Goal: Transaction & Acquisition: Purchase product/service

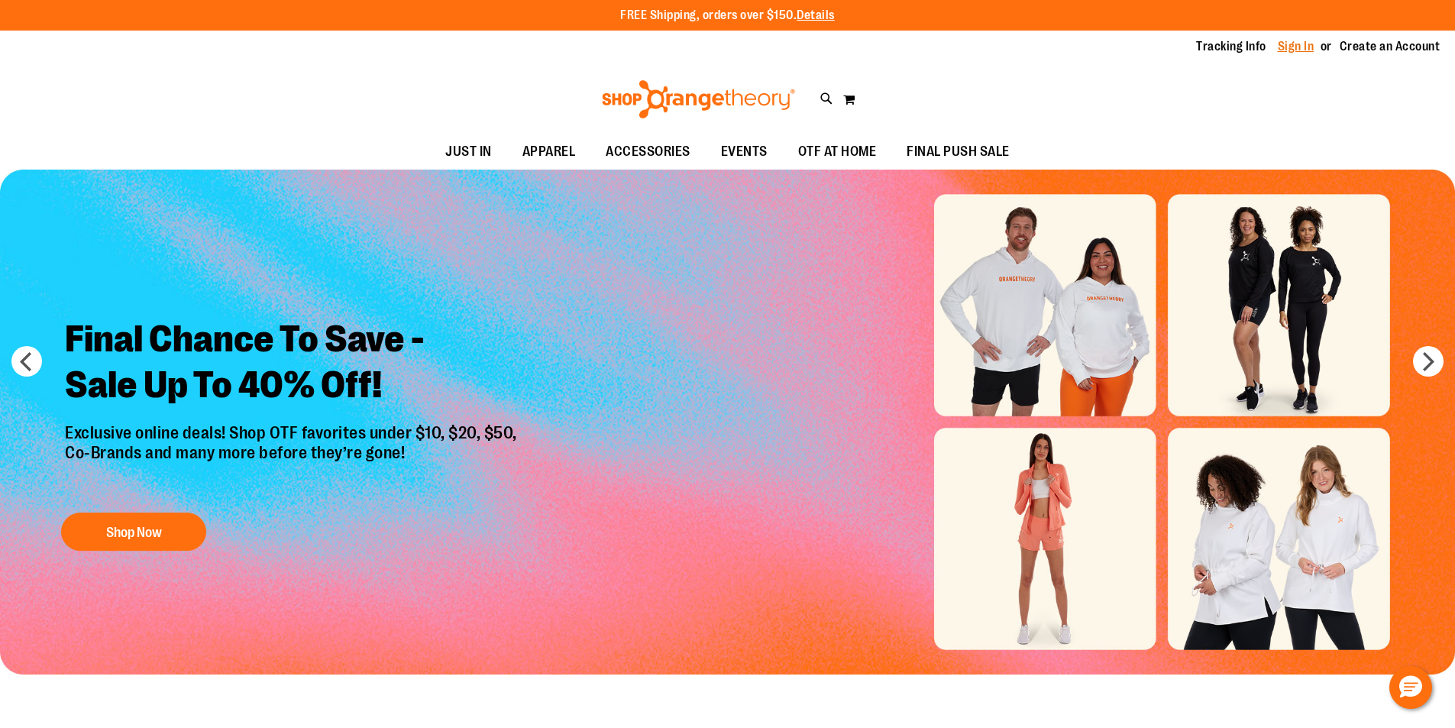
type input "**********"
click at [1284, 41] on link "Sign In" at bounding box center [1296, 46] width 37 height 17
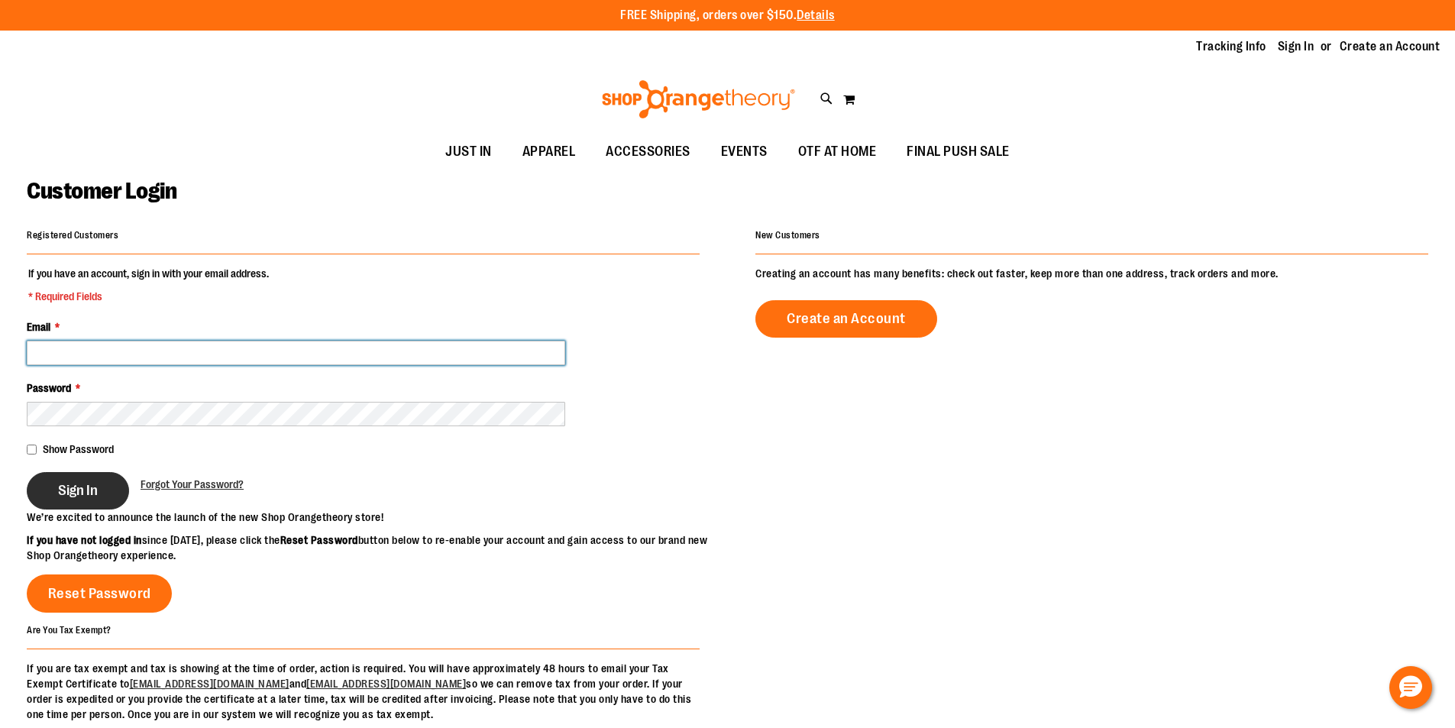
type input "**********"
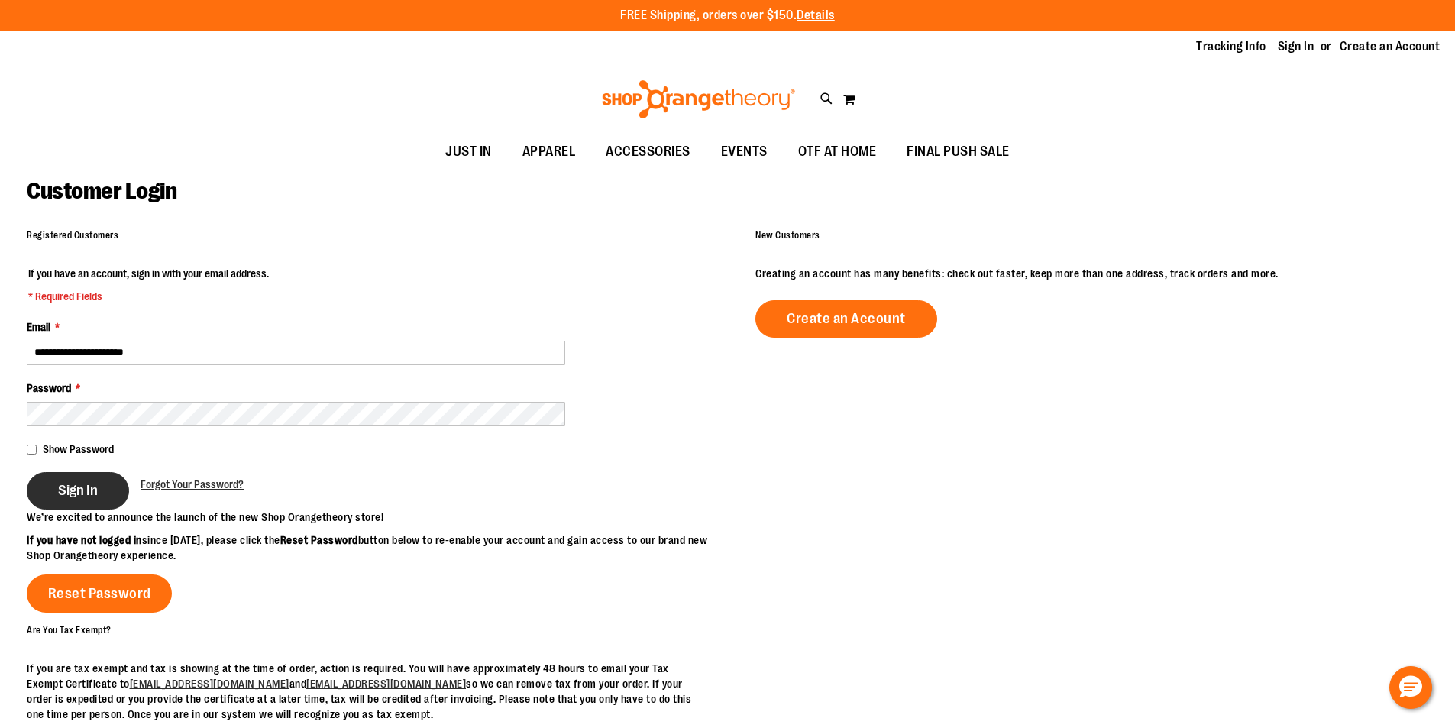
type input "**********"
drag, startPoint x: 91, startPoint y: 489, endPoint x: 27, endPoint y: 467, distance: 67.9
click at [90, 489] on span "Sign In" at bounding box center [78, 490] width 40 height 17
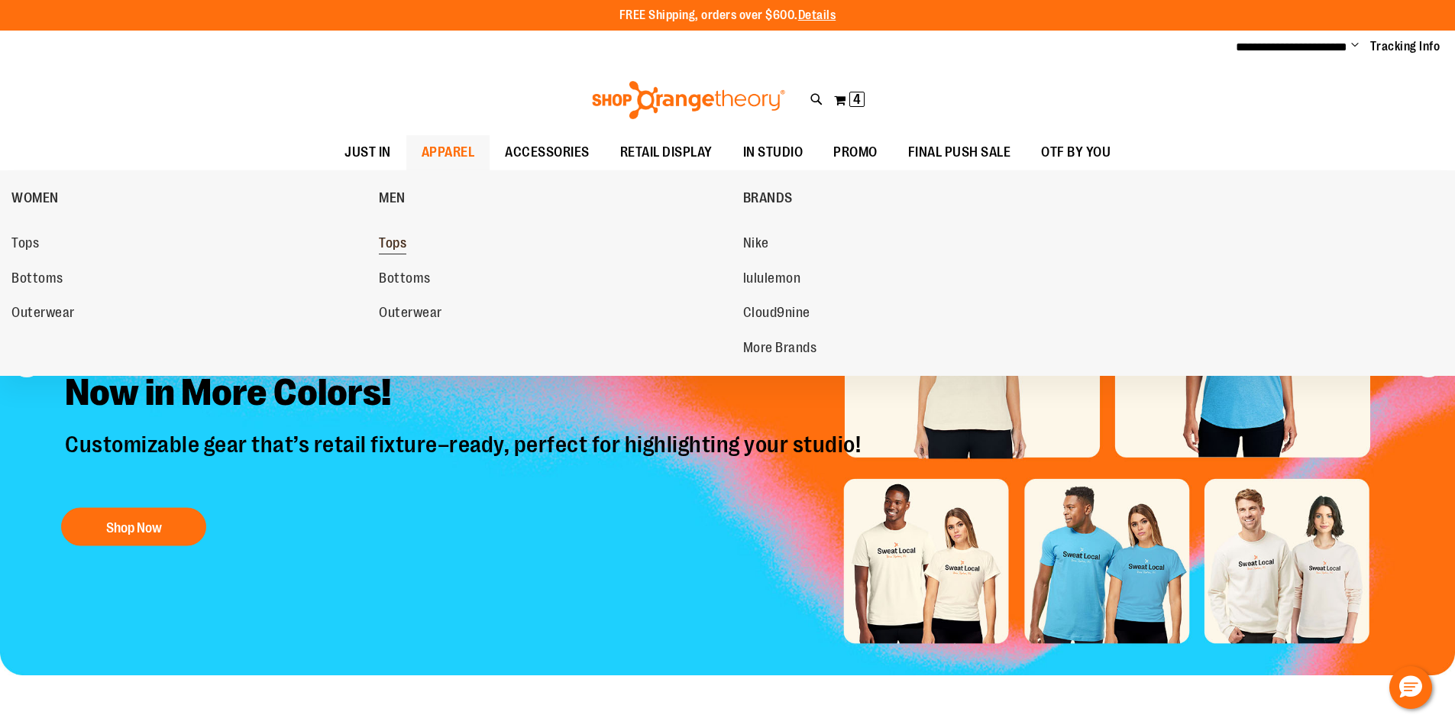
type input "**********"
click at [390, 244] on span "Tops" at bounding box center [393, 244] width 28 height 19
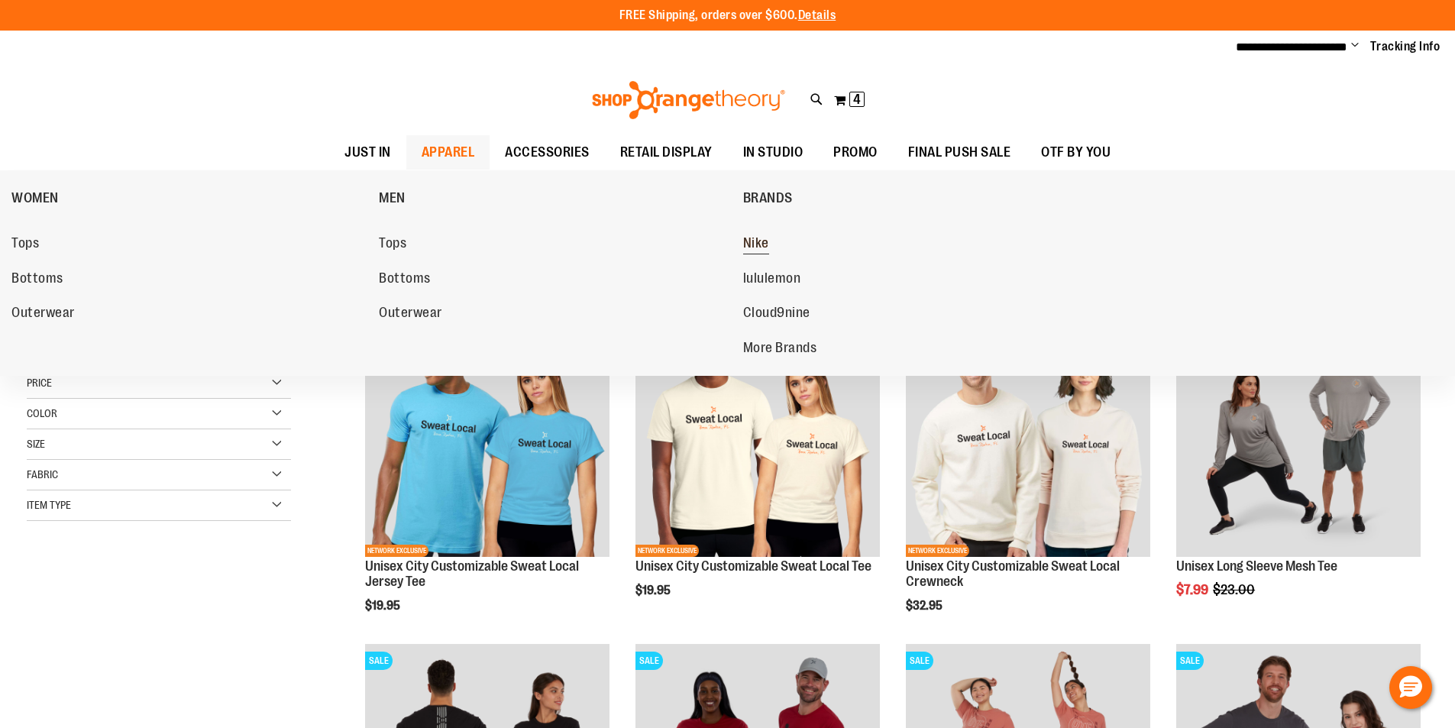
type input "**********"
click at [757, 241] on span "Nike" at bounding box center [756, 244] width 26 height 19
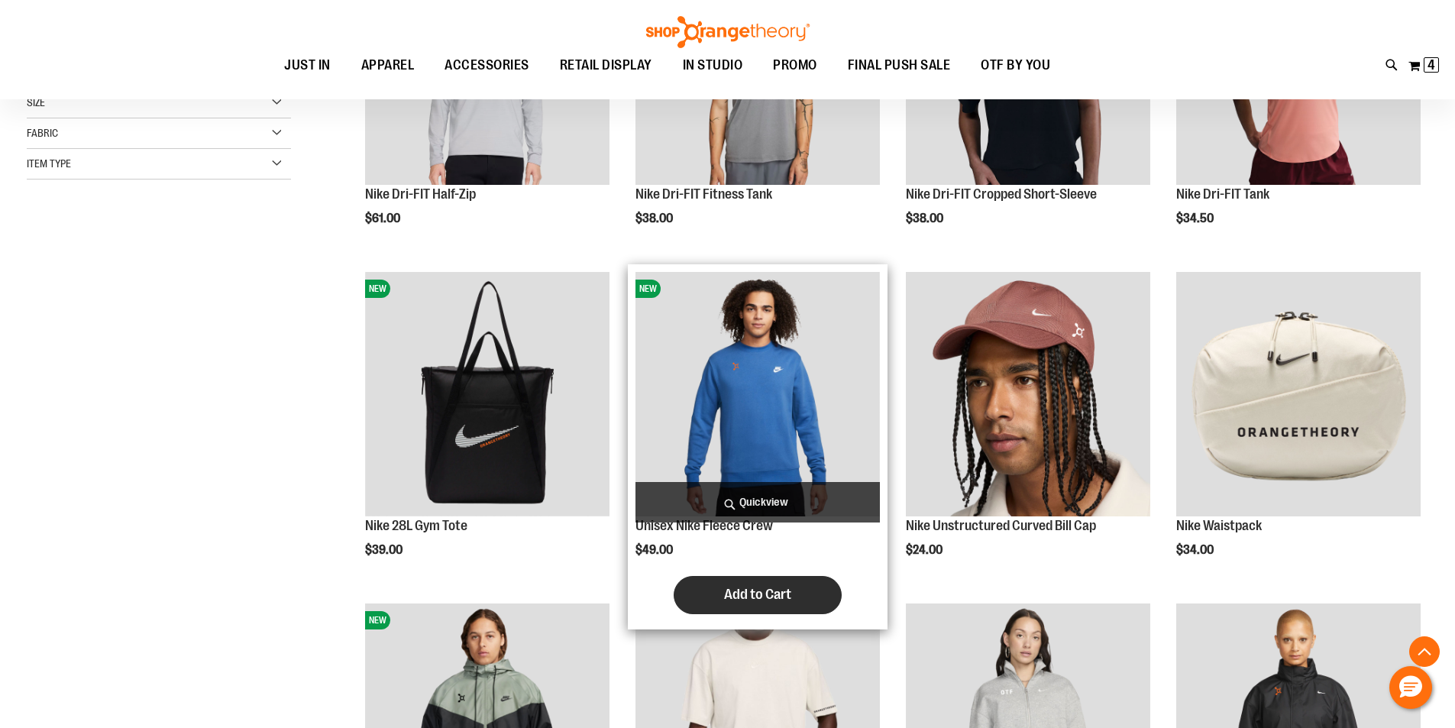
scroll to position [381, 0]
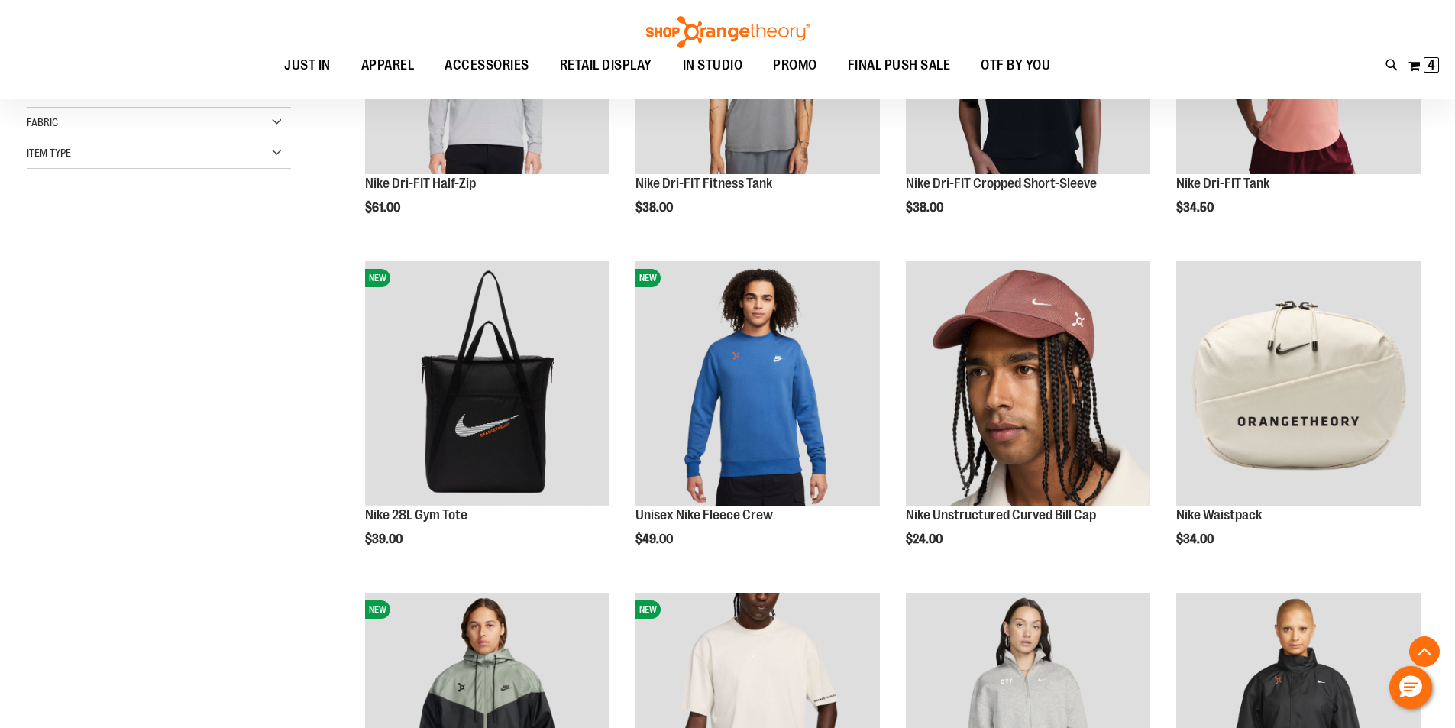
scroll to position [610, 0]
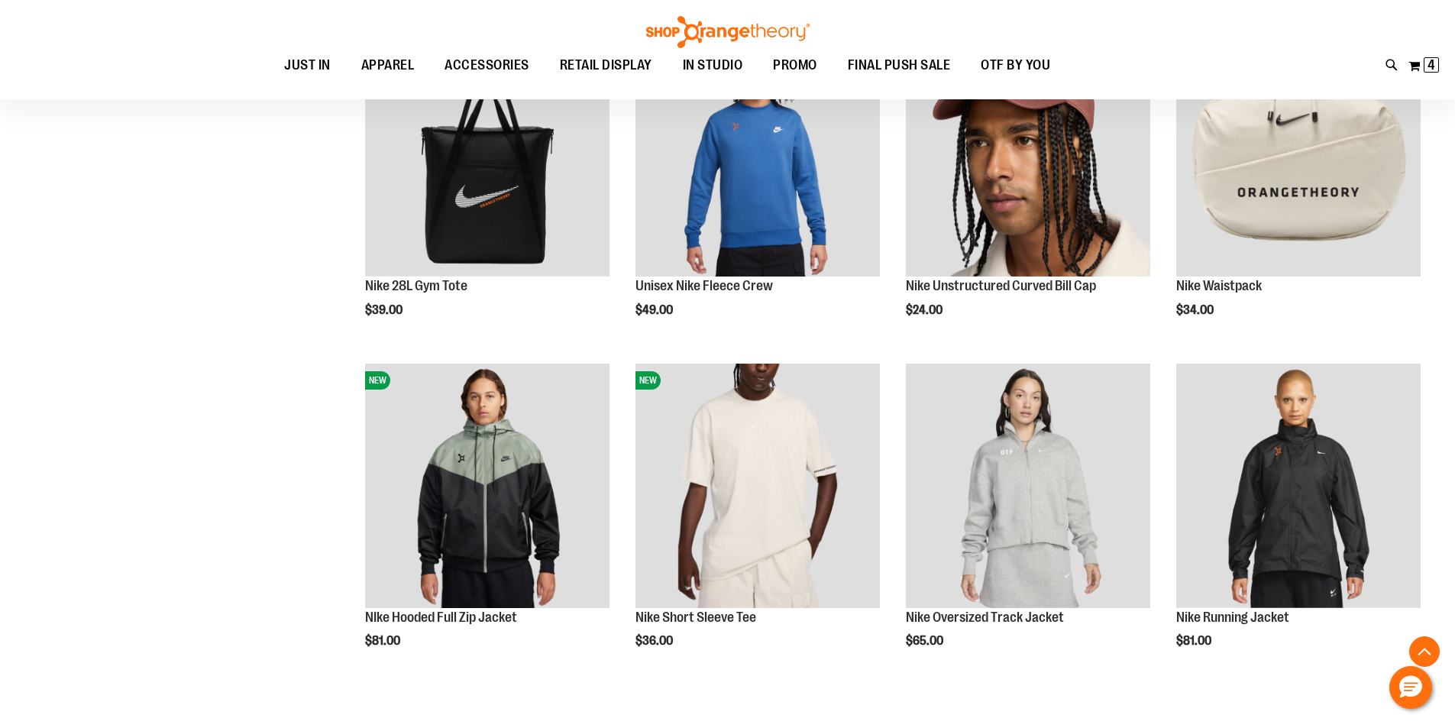
scroll to position [763, 0]
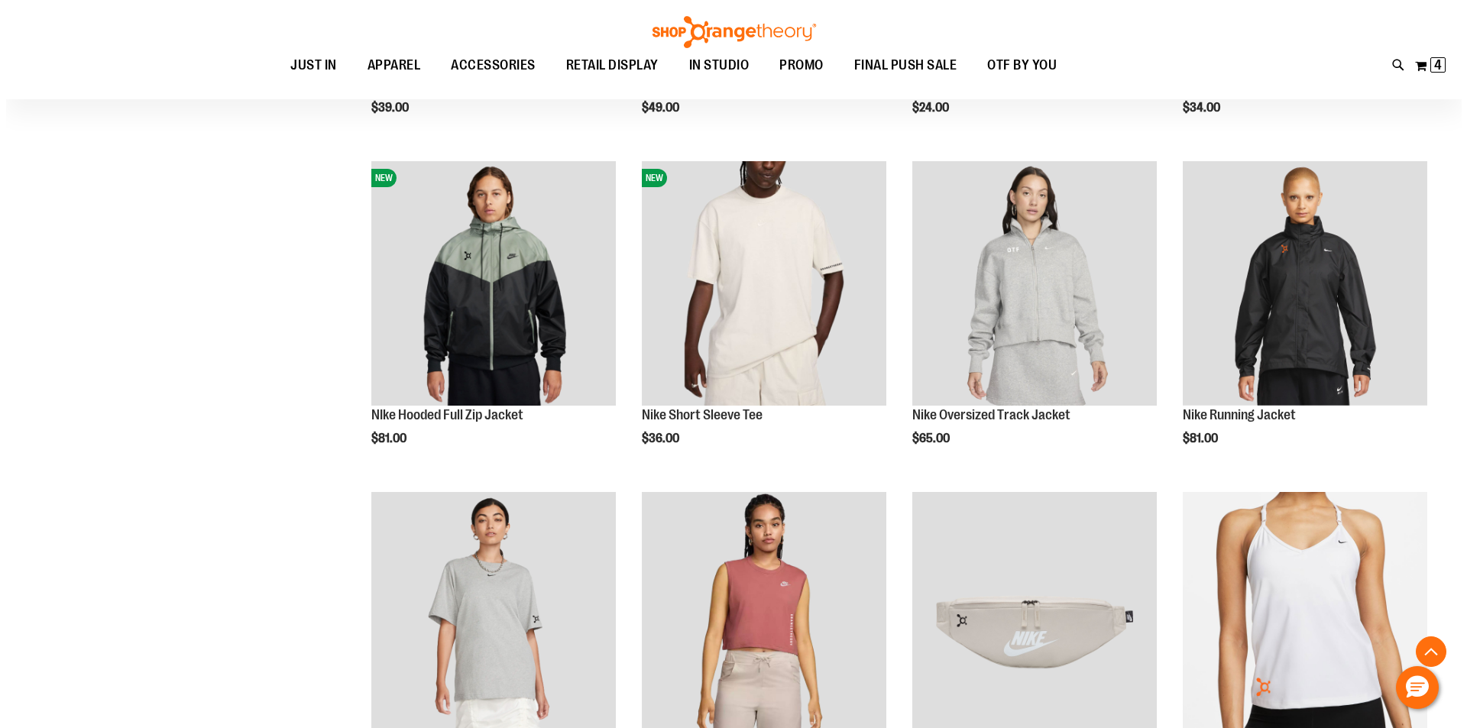
scroll to position [840, 0]
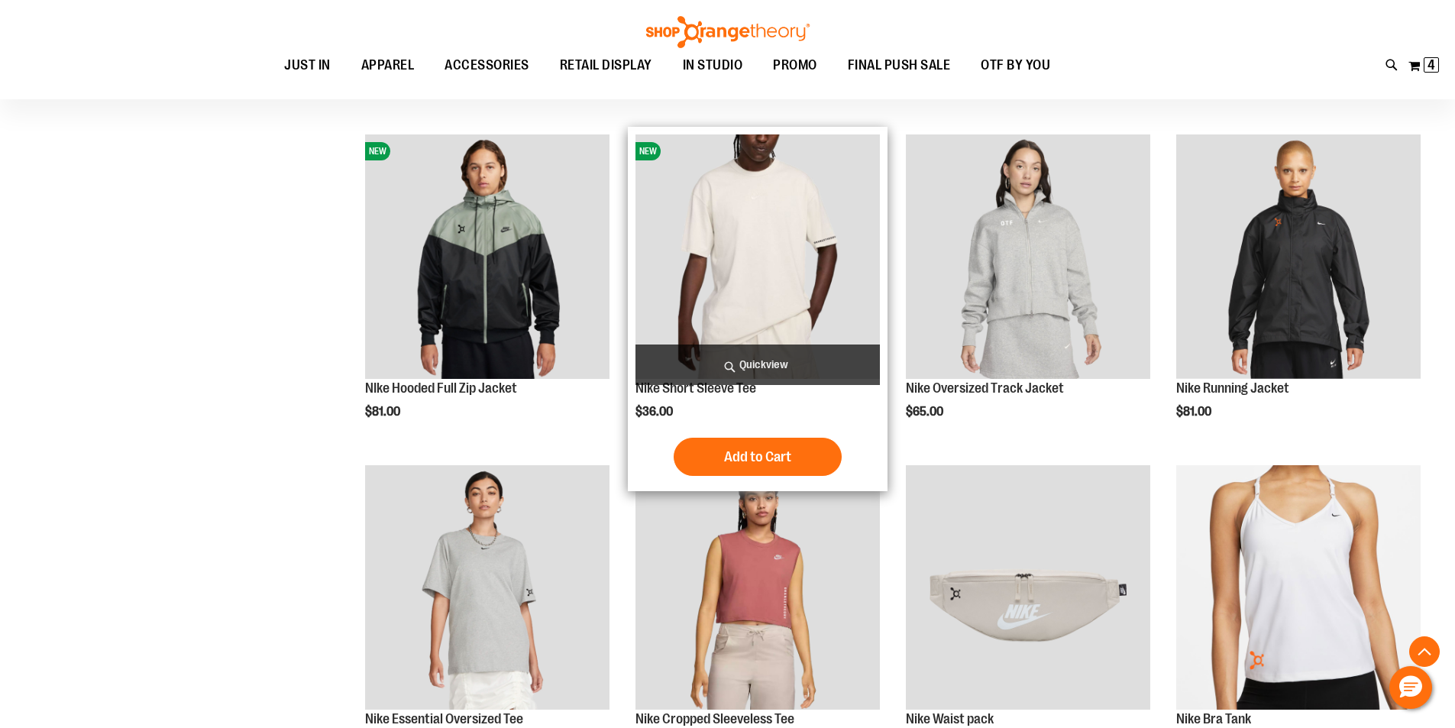
type input "**********"
click at [769, 354] on span "Quickview" at bounding box center [758, 365] width 244 height 40
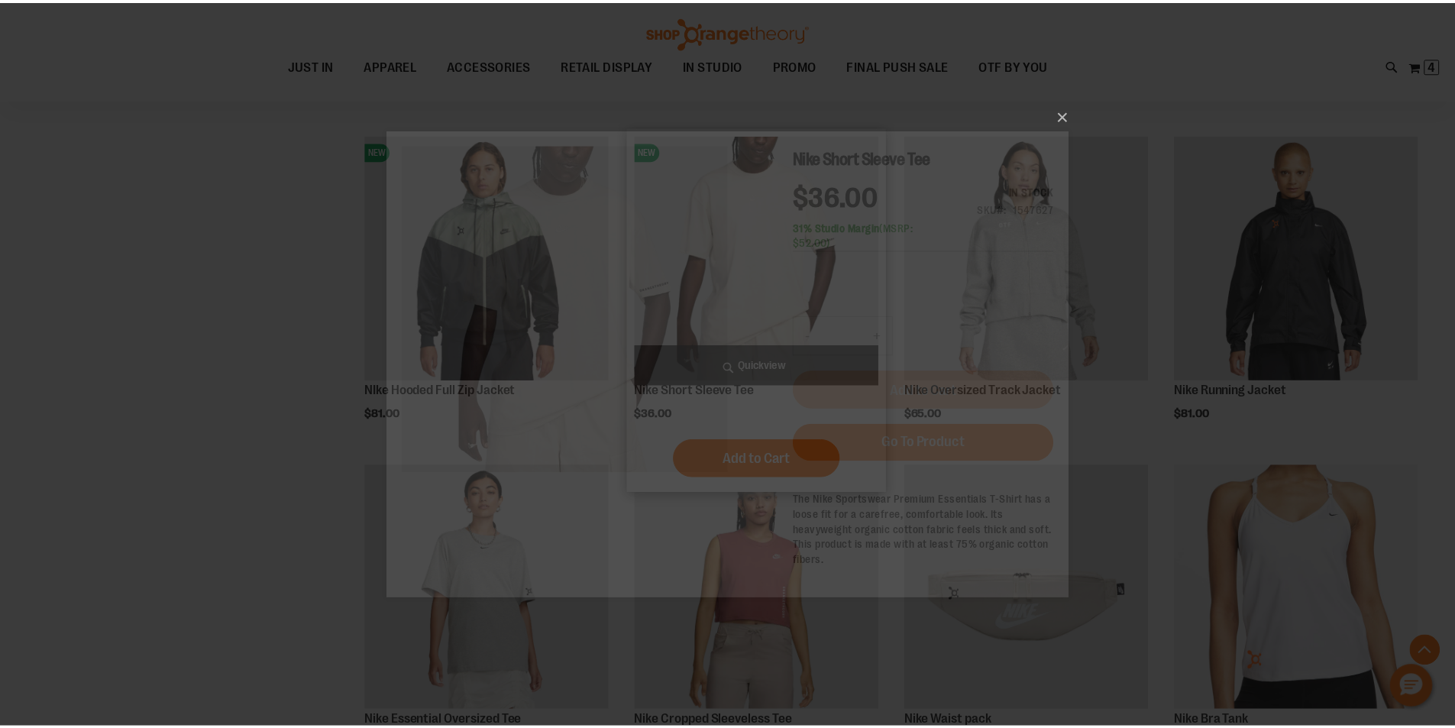
scroll to position [0, 0]
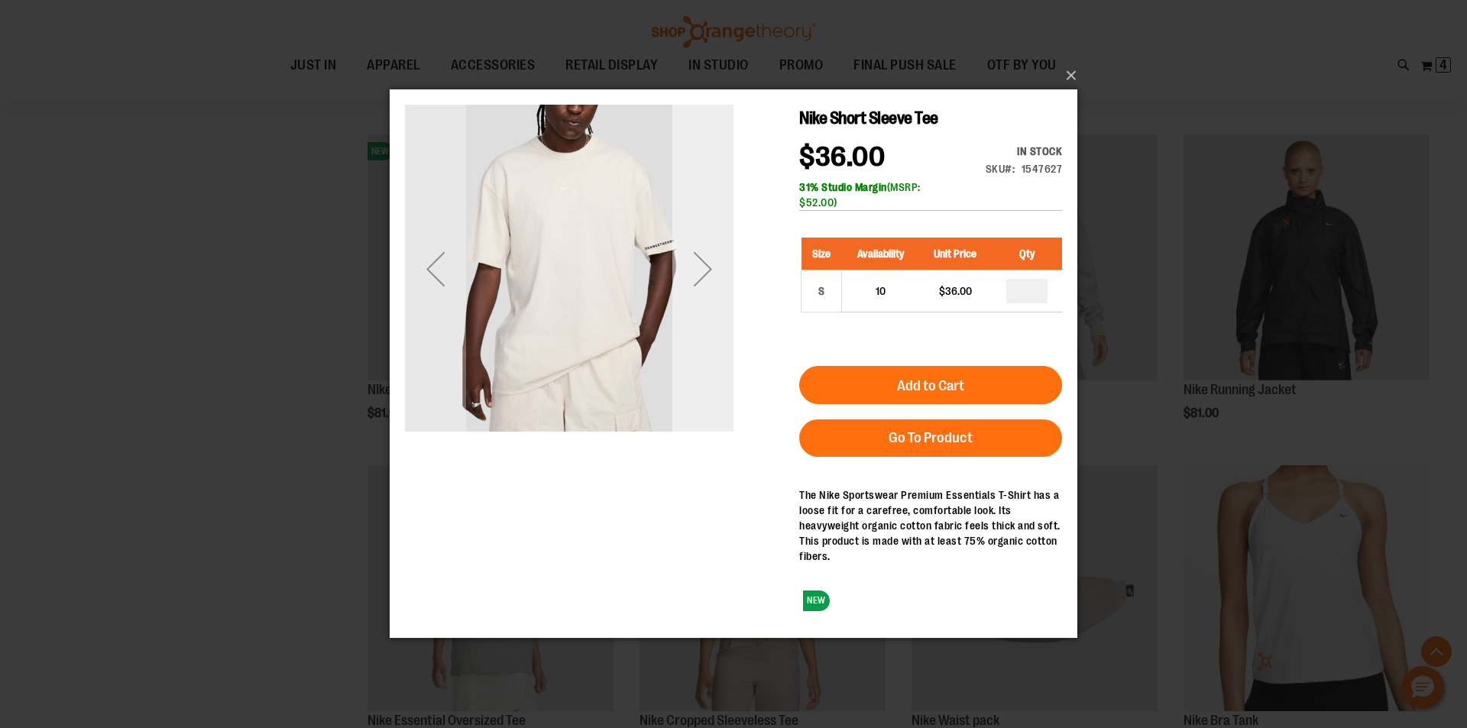
click at [726, 288] on div "Next" at bounding box center [702, 268] width 61 height 61
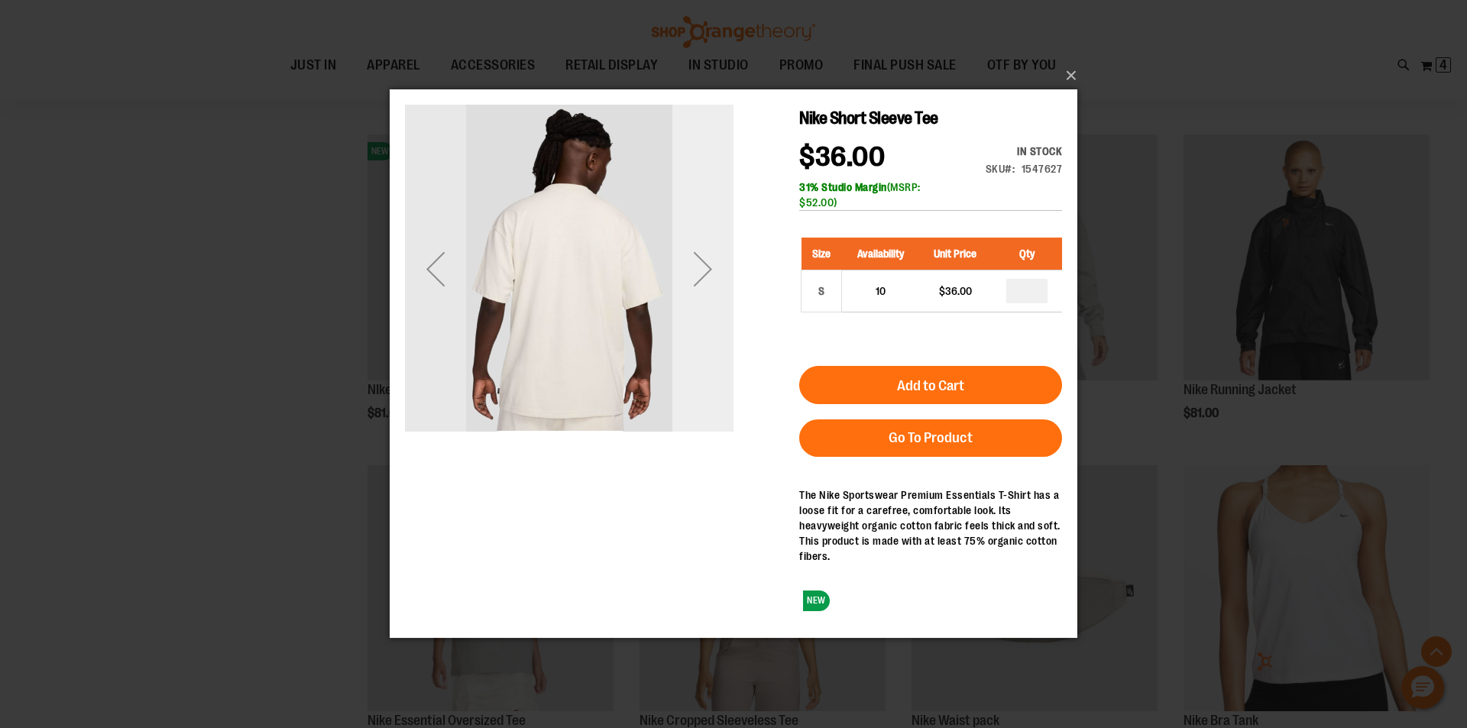
click at [726, 288] on div "Next" at bounding box center [702, 268] width 61 height 61
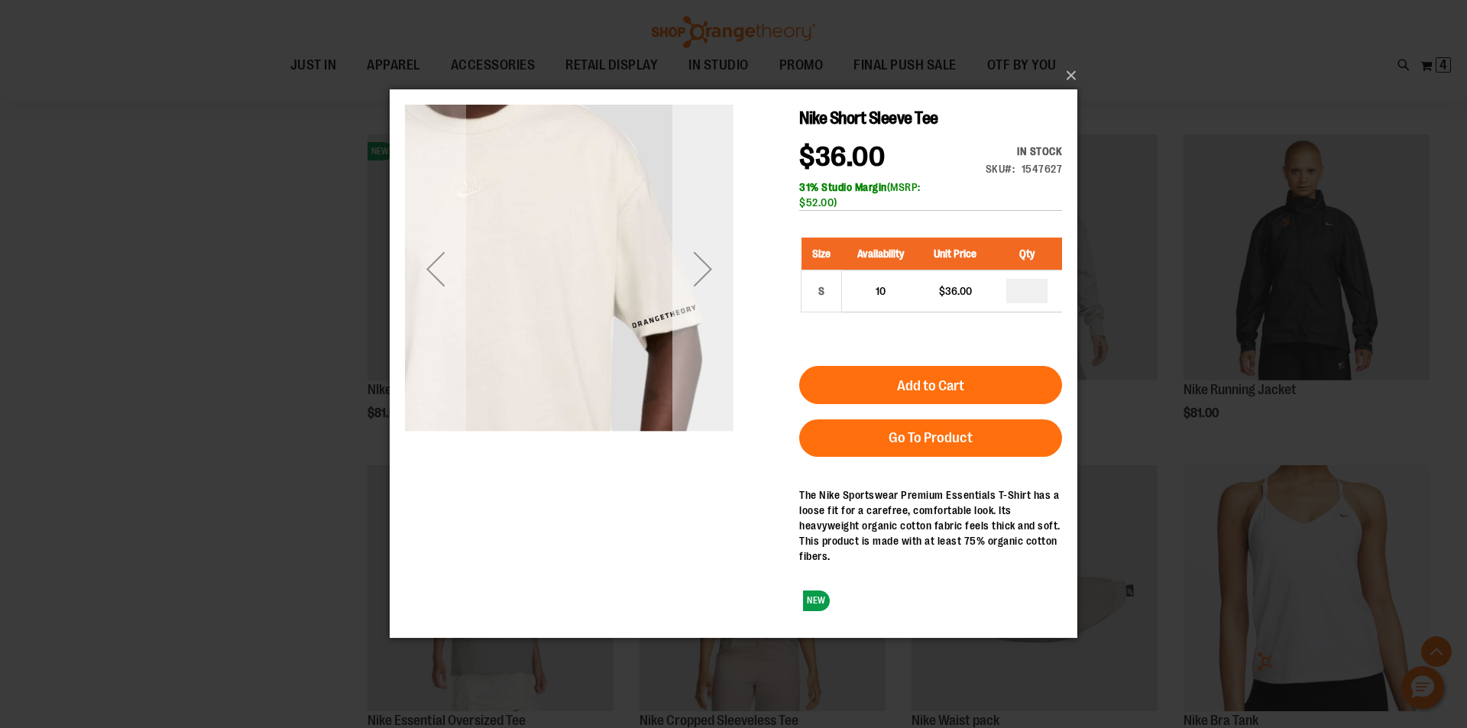
click at [726, 288] on div "Next" at bounding box center [702, 268] width 61 height 61
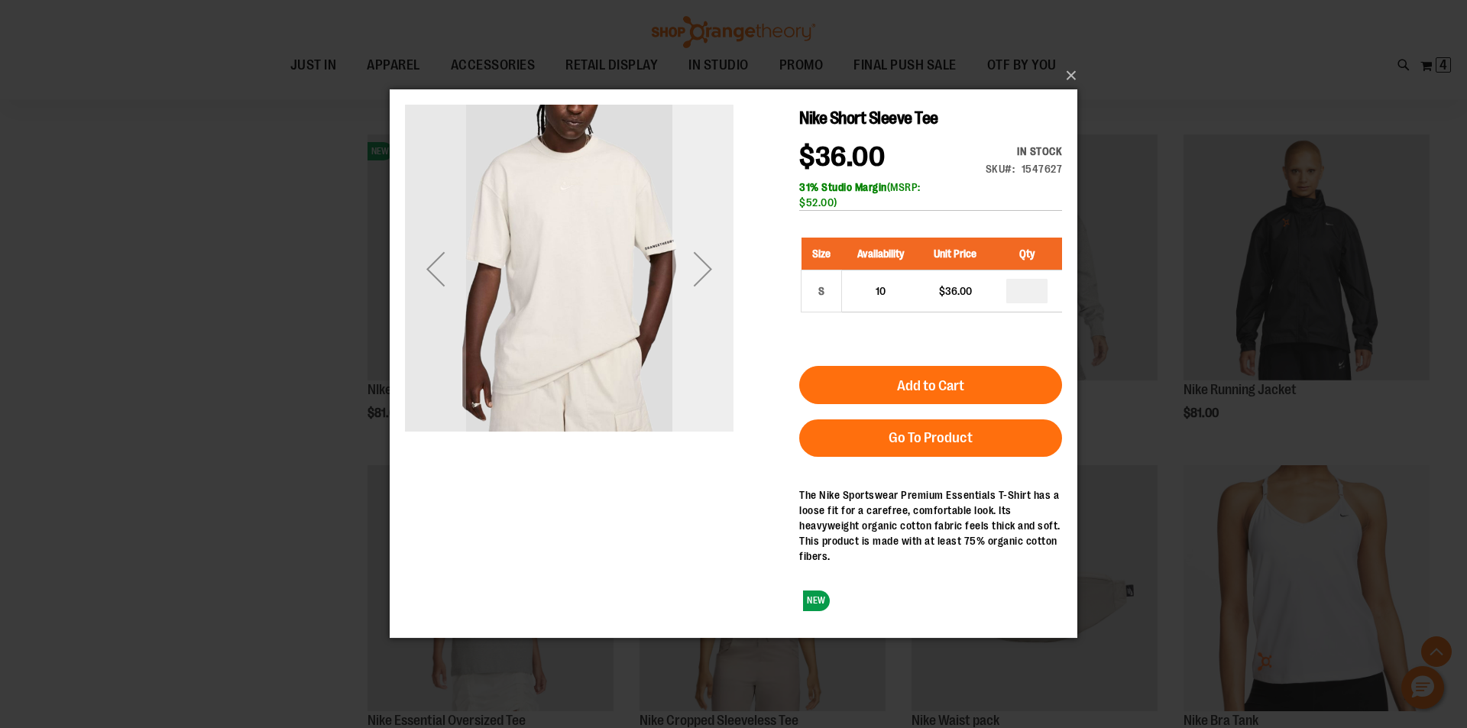
click at [726, 288] on div "Next" at bounding box center [702, 268] width 61 height 61
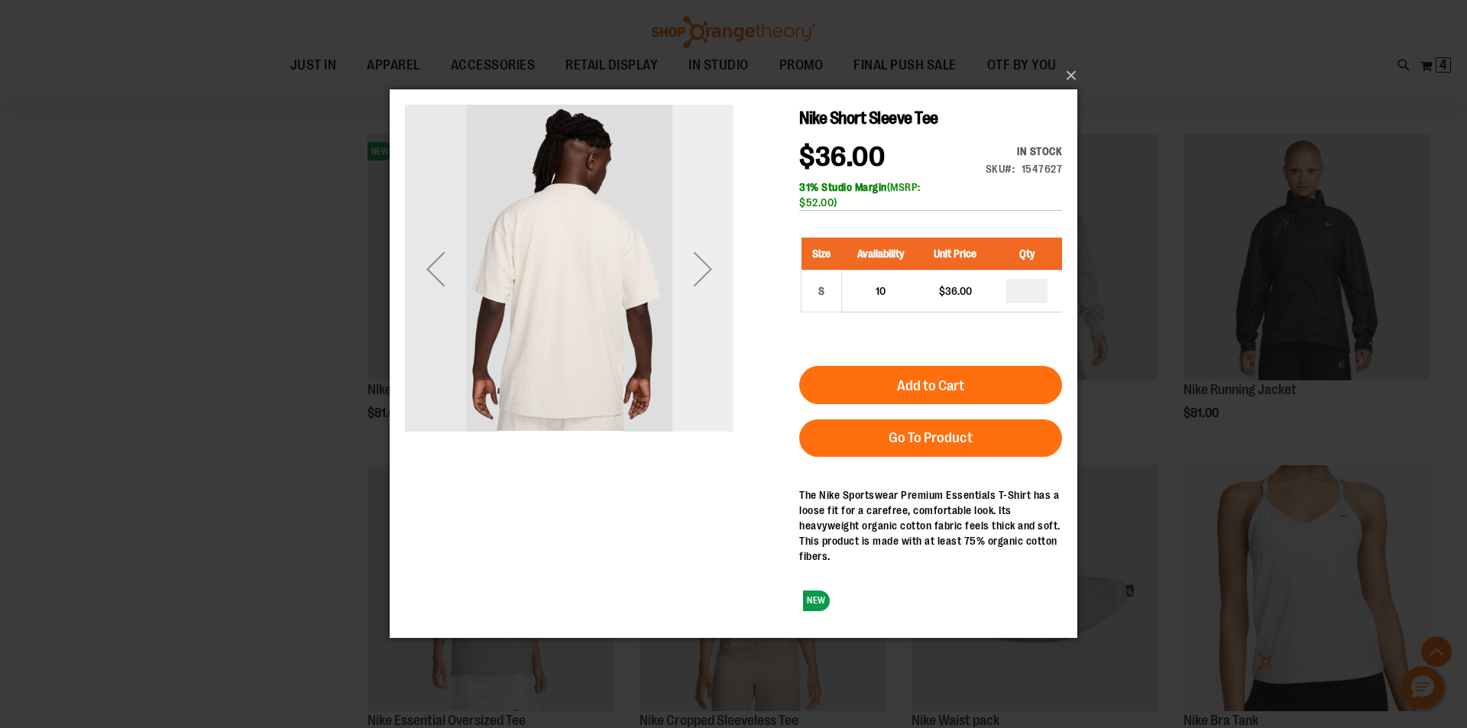
click at [726, 288] on div "Next" at bounding box center [702, 268] width 61 height 61
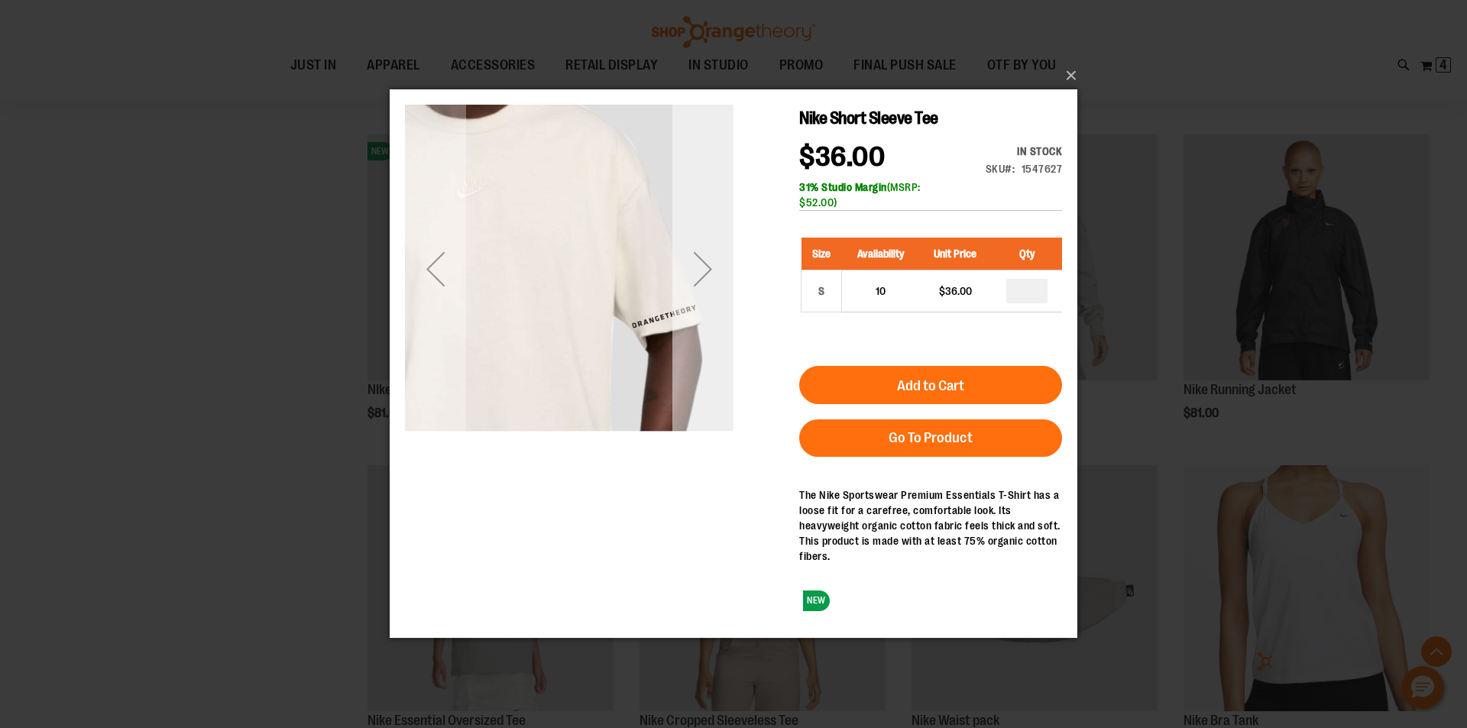
click at [726, 288] on div "Next" at bounding box center [702, 268] width 61 height 61
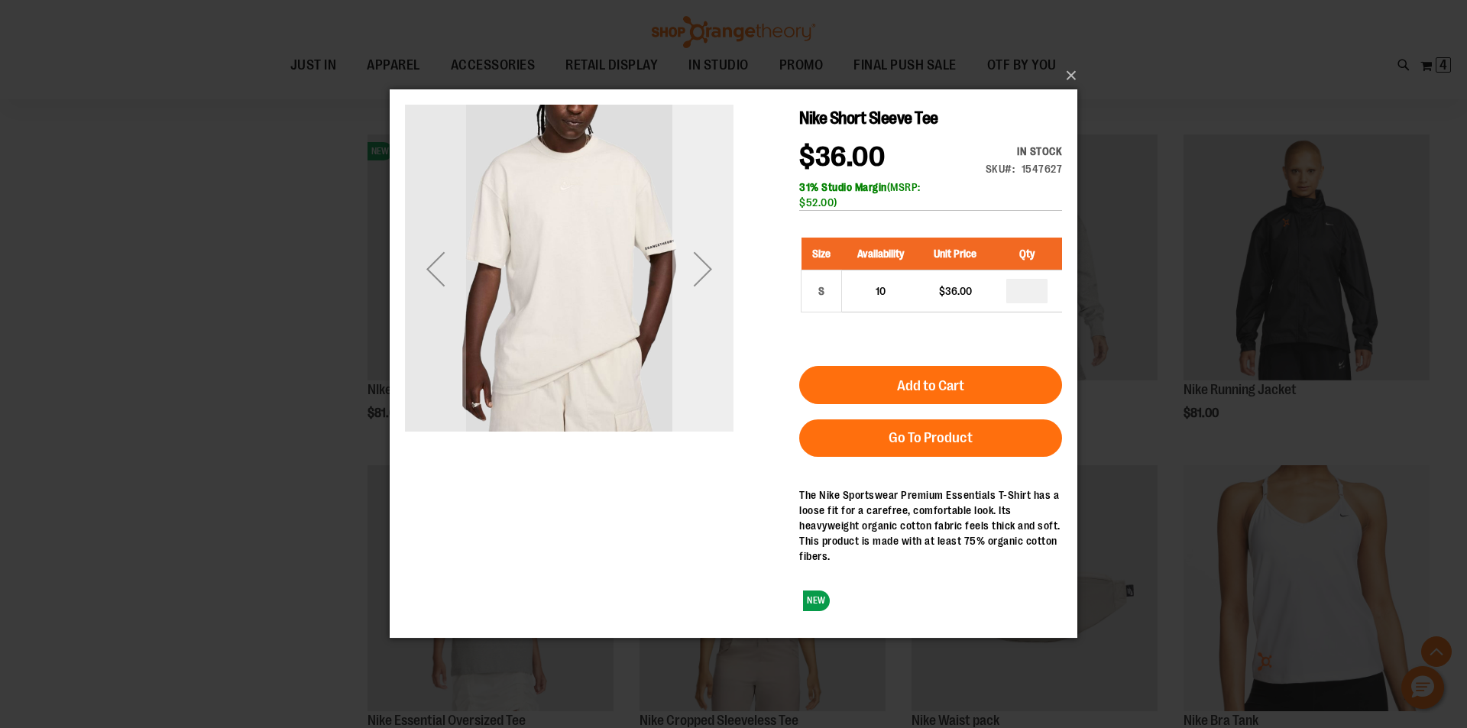
click at [726, 288] on div "Next" at bounding box center [702, 268] width 61 height 61
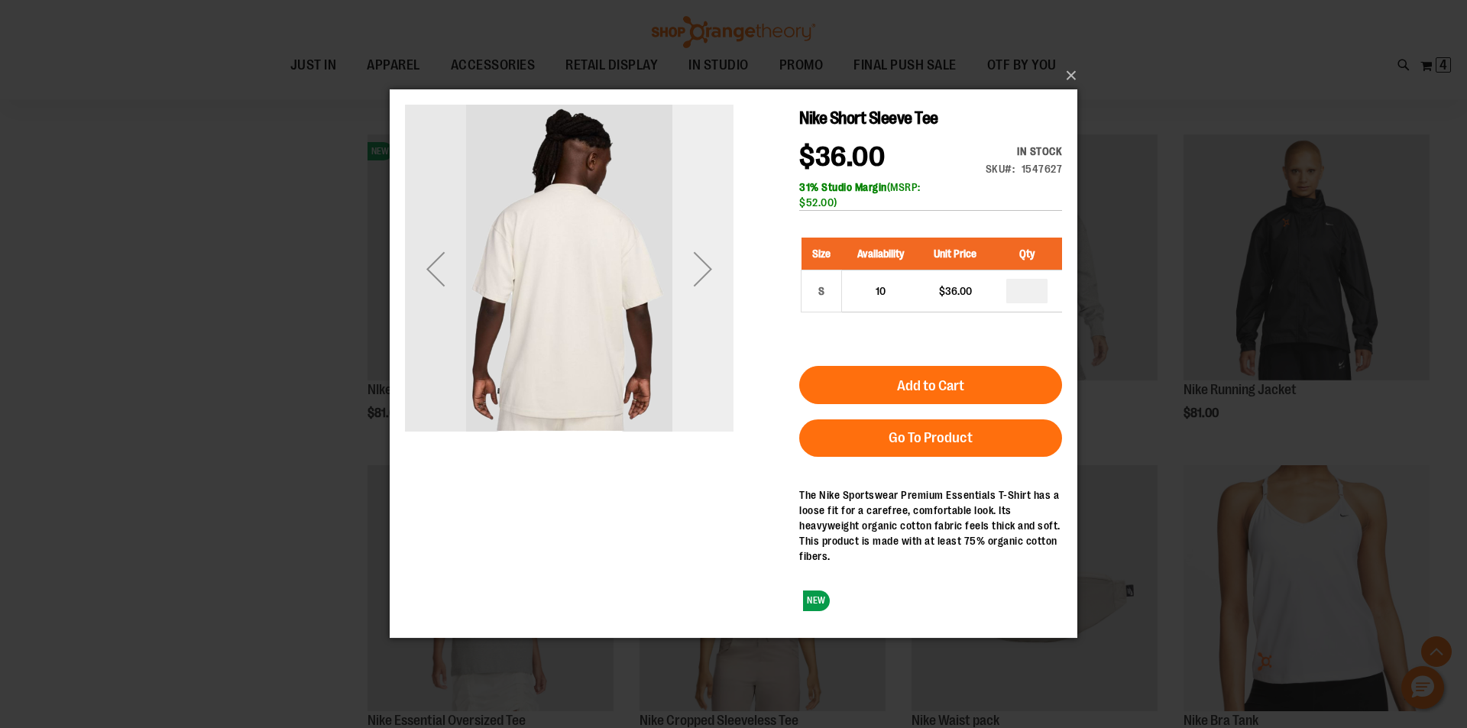
click at [726, 288] on div "Next" at bounding box center [702, 268] width 61 height 61
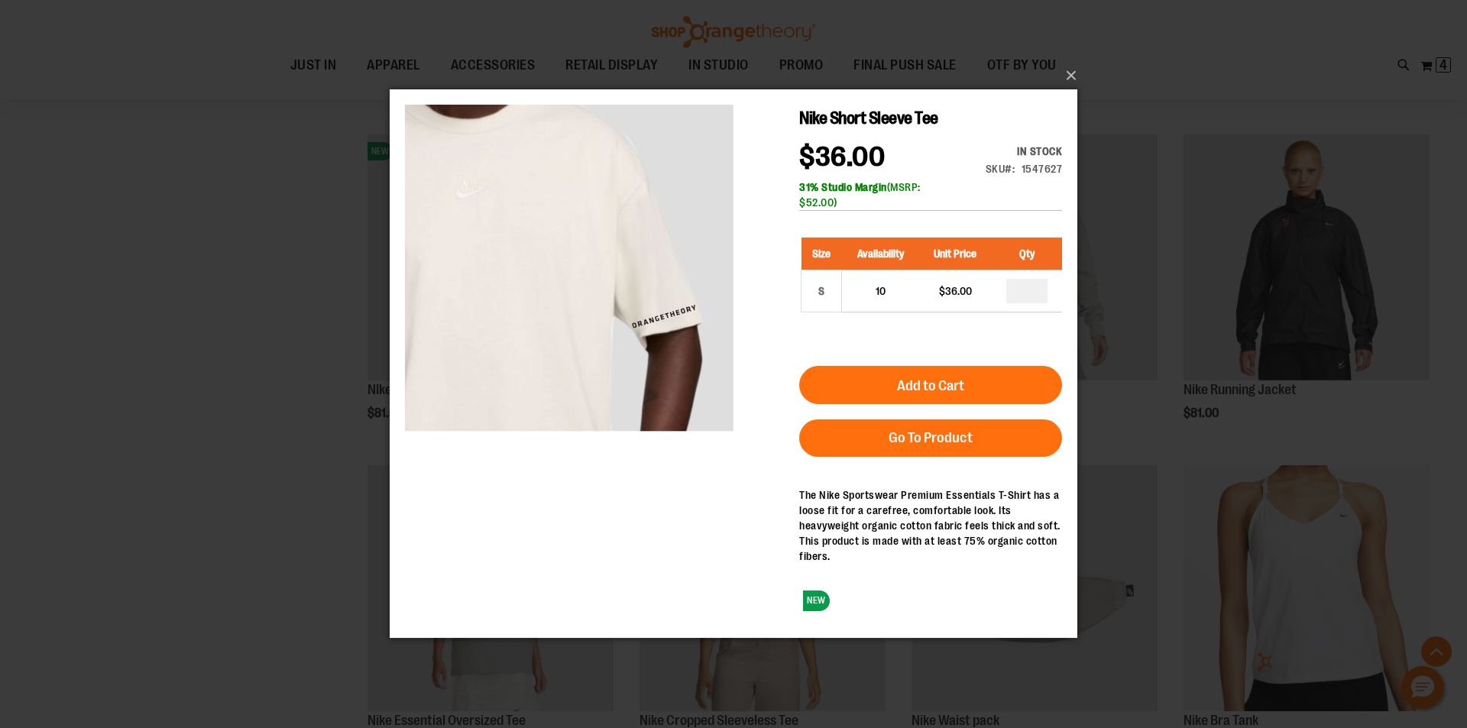
click at [154, 335] on div "×" at bounding box center [733, 364] width 1467 height 728
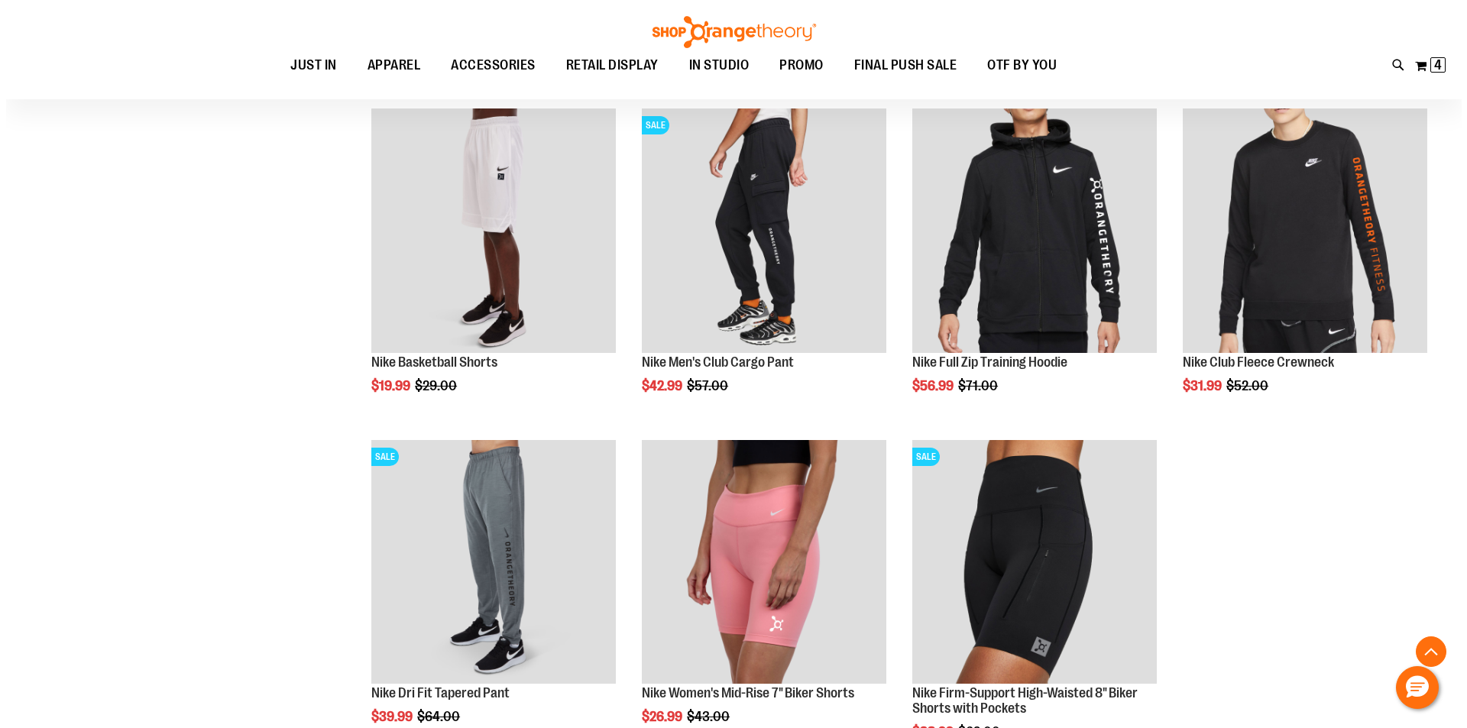
scroll to position [1527, 0]
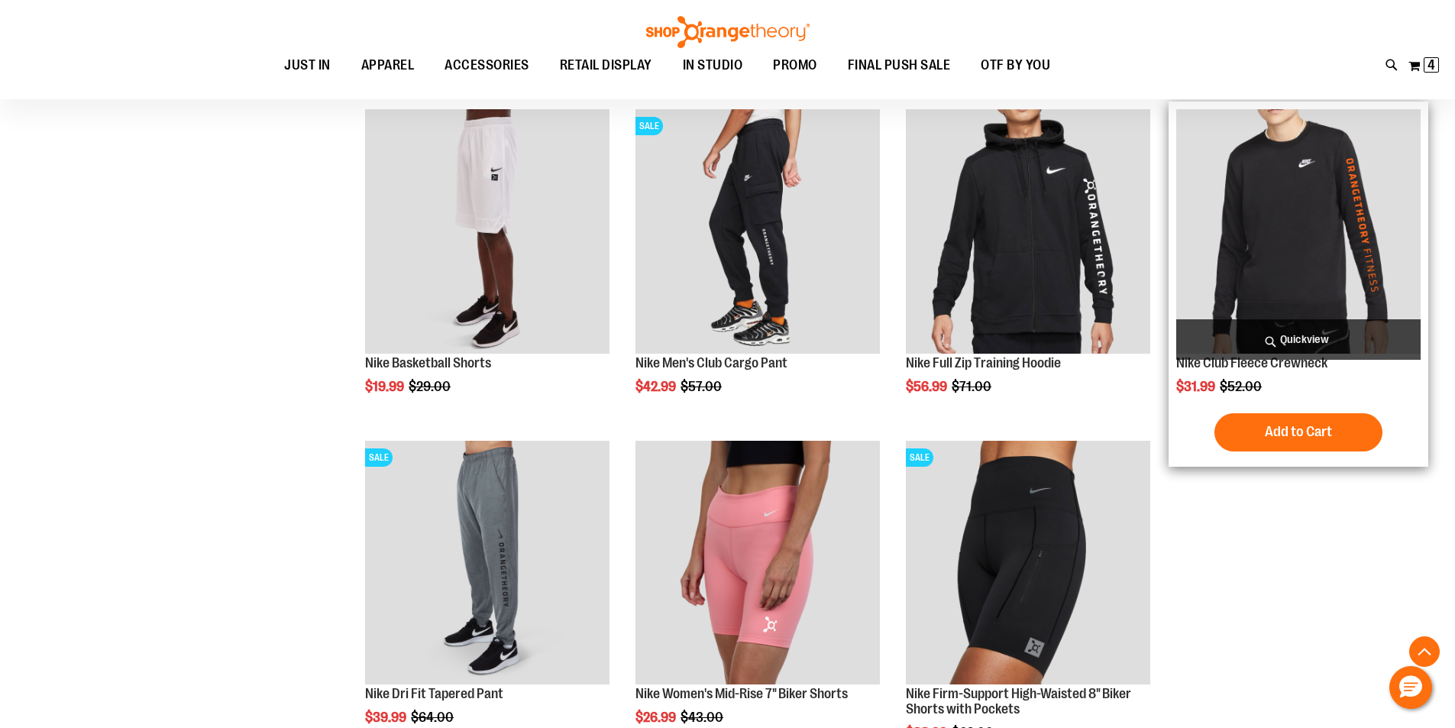
click at [1325, 353] on span "Quickview" at bounding box center [1298, 339] width 244 height 40
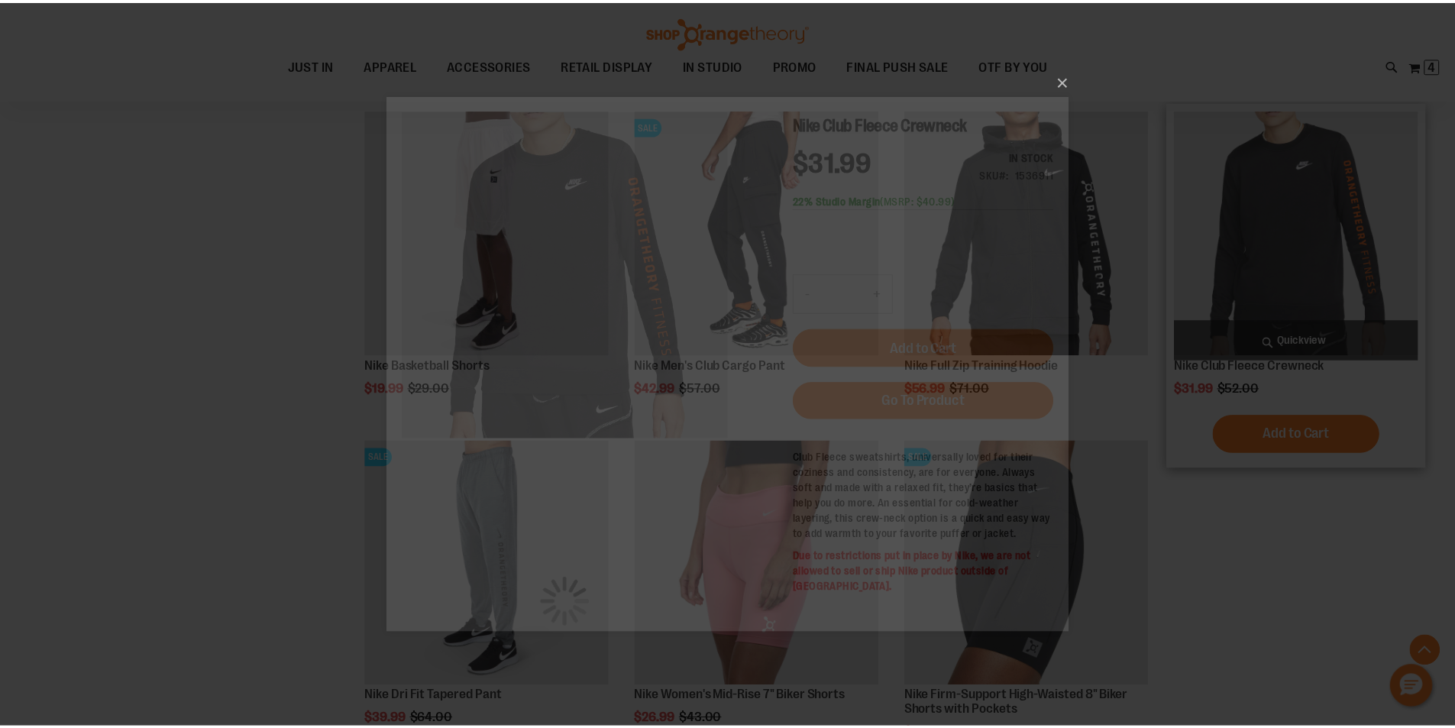
scroll to position [0, 0]
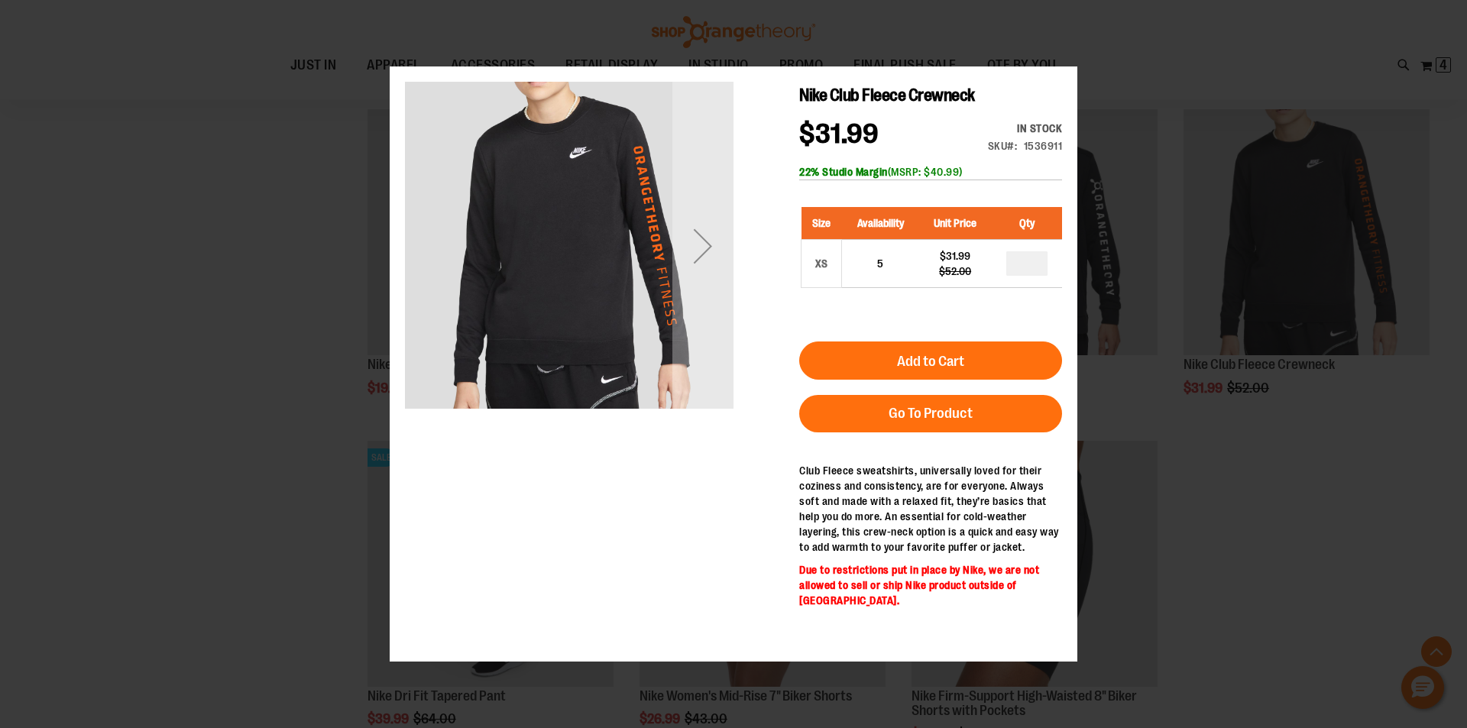
click at [1192, 396] on div "×" at bounding box center [733, 364] width 1467 height 728
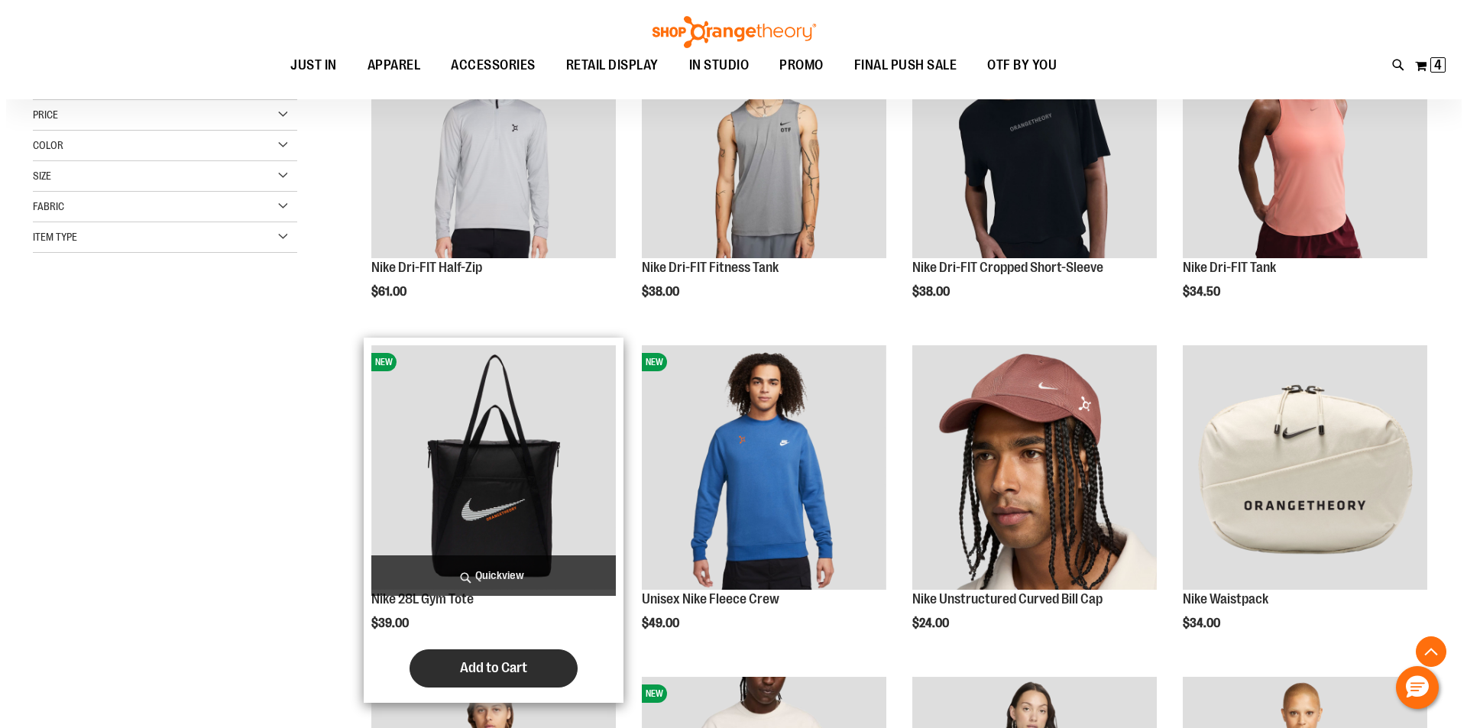
scroll to position [381, 0]
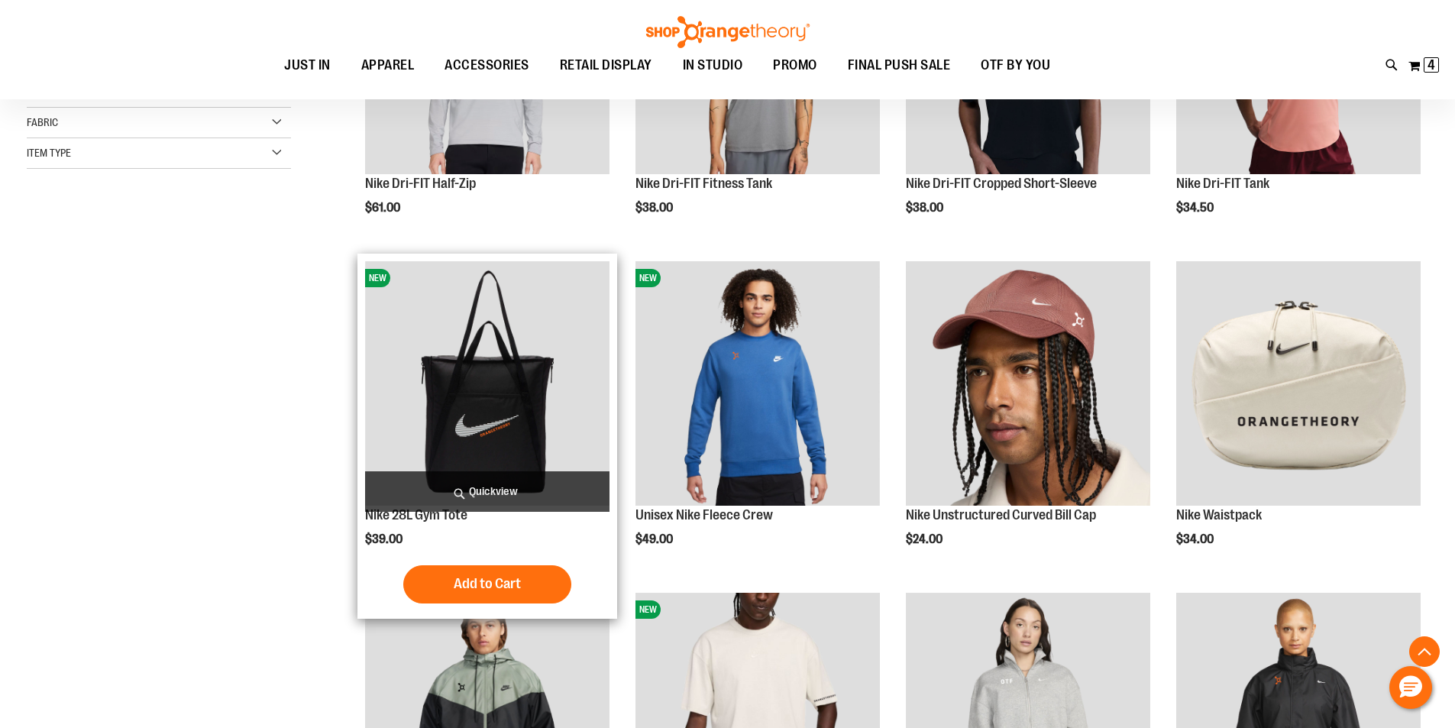
click at [486, 493] on span "Quickview" at bounding box center [487, 491] width 244 height 40
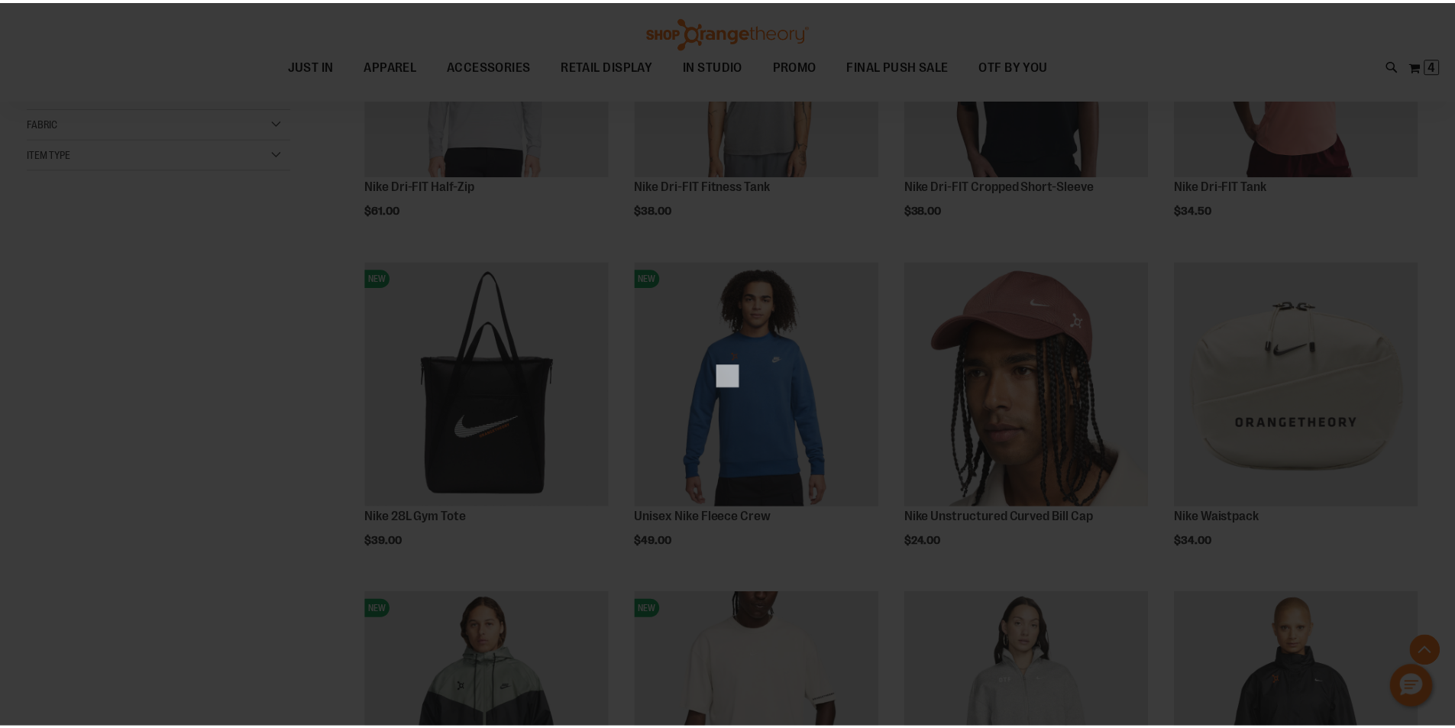
scroll to position [0, 0]
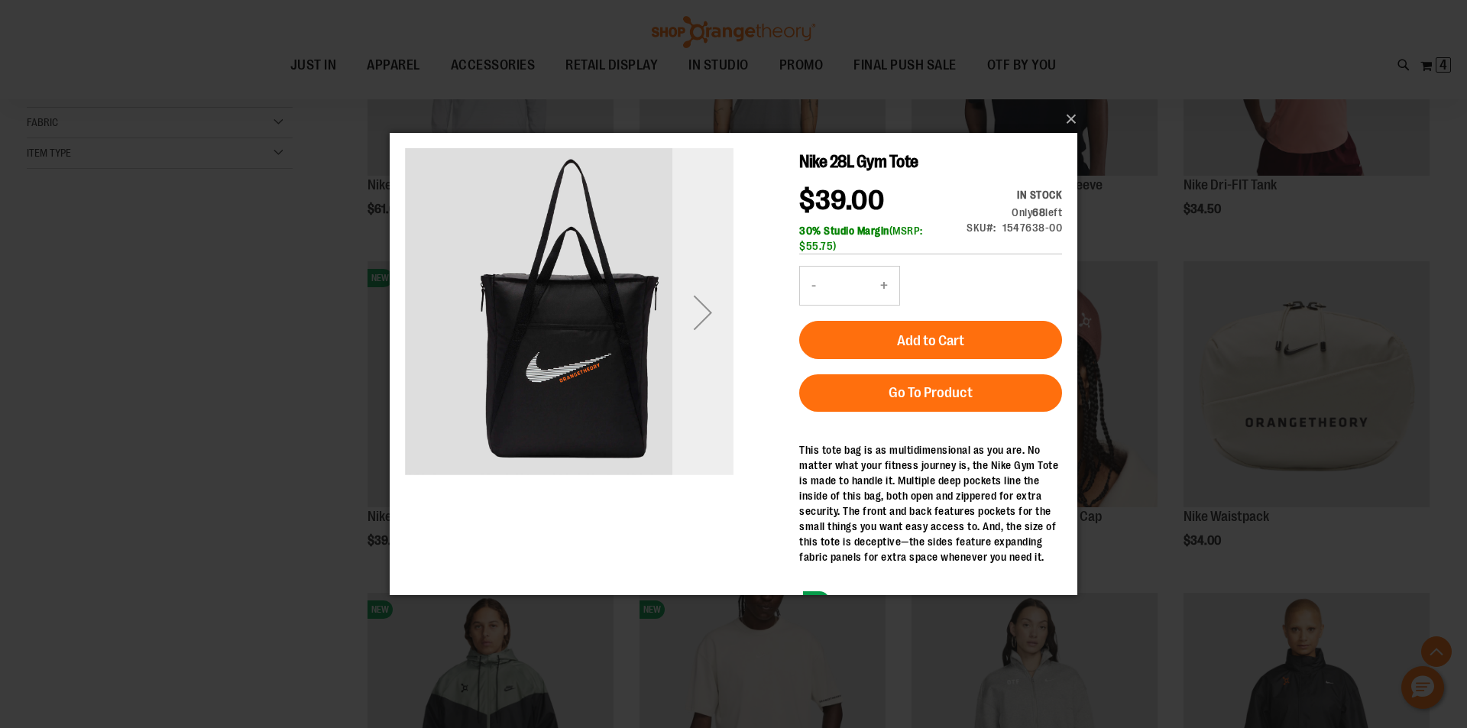
click at [704, 324] on div "Next" at bounding box center [702, 312] width 61 height 61
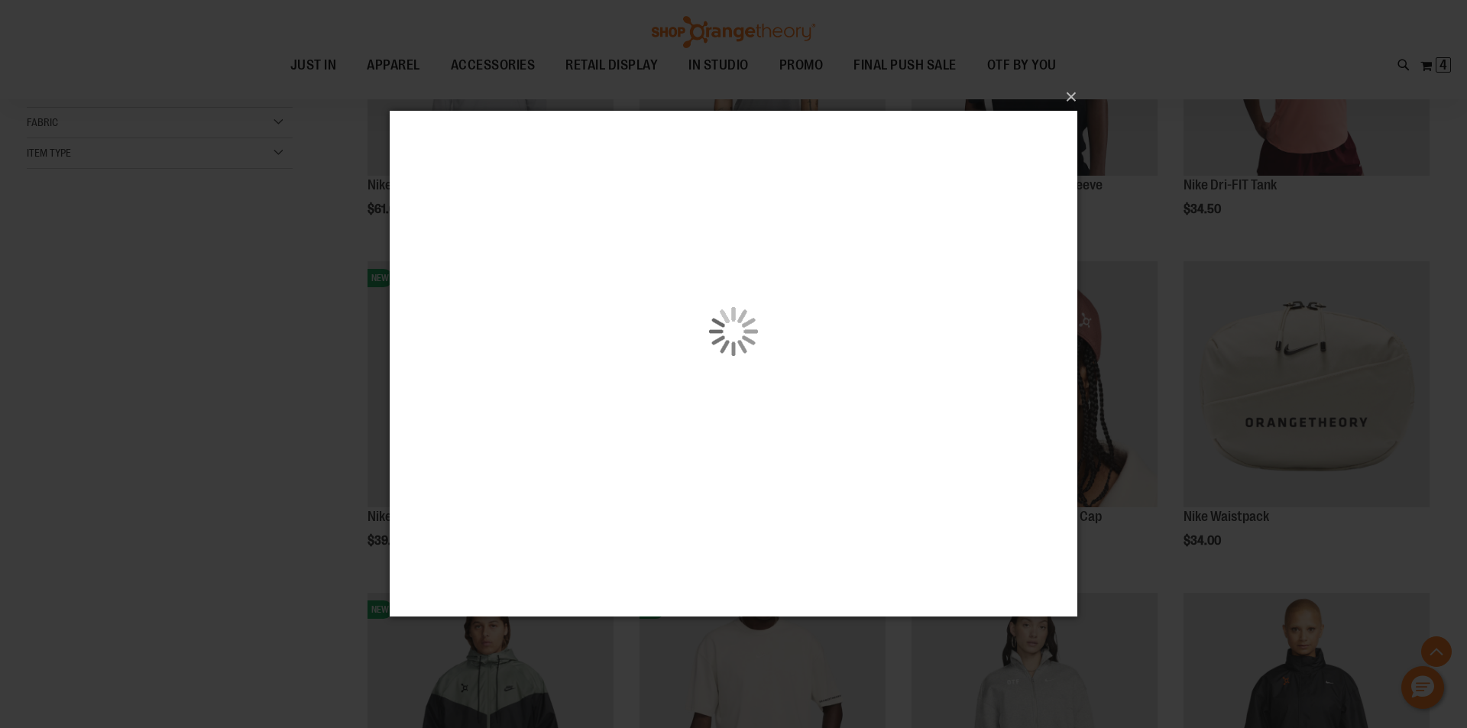
click at [1130, 248] on div "×" at bounding box center [733, 364] width 1467 height 728
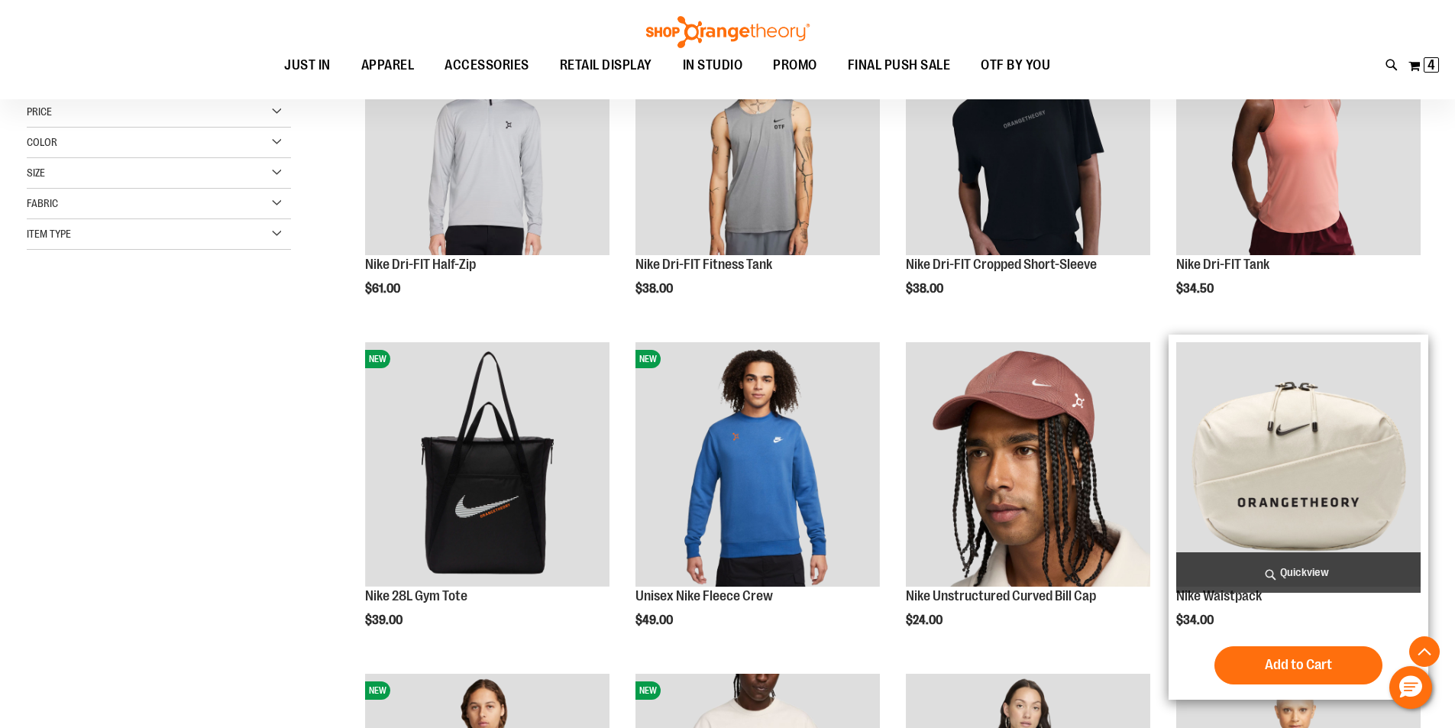
scroll to position [152, 0]
